Goal: Transaction & Acquisition: Purchase product/service

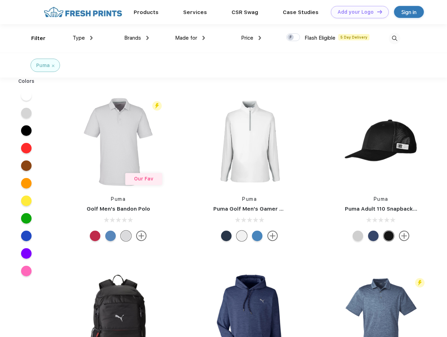
click at [357, 12] on link "Add your Logo Design Tool" at bounding box center [360, 12] width 58 height 12
click at [0, 0] on div "Design Tool" at bounding box center [0, 0] width 0 height 0
click at [376, 12] on link "Add your Logo Design Tool" at bounding box center [360, 12] width 58 height 12
click at [34, 38] on div "Filter" at bounding box center [38, 38] width 14 height 8
click at [83, 38] on span "Type" at bounding box center [79, 38] width 12 height 6
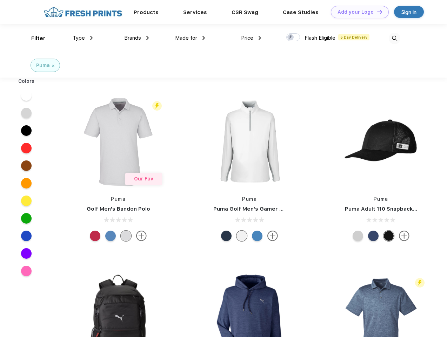
click at [136, 38] on span "Brands" at bounding box center [132, 38] width 17 height 6
click at [190, 38] on span "Made for" at bounding box center [186, 38] width 22 height 6
click at [251, 38] on span "Price" at bounding box center [247, 38] width 12 height 6
click at [293, 38] on div at bounding box center [293, 37] width 14 height 8
click at [291, 38] on input "checkbox" at bounding box center [288, 35] width 5 height 5
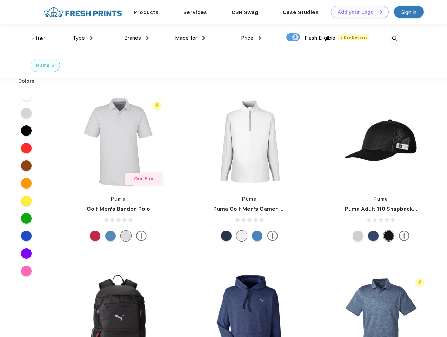
click at [394, 38] on img at bounding box center [395, 39] width 12 height 12
